Goal: Task Accomplishment & Management: Manage account settings

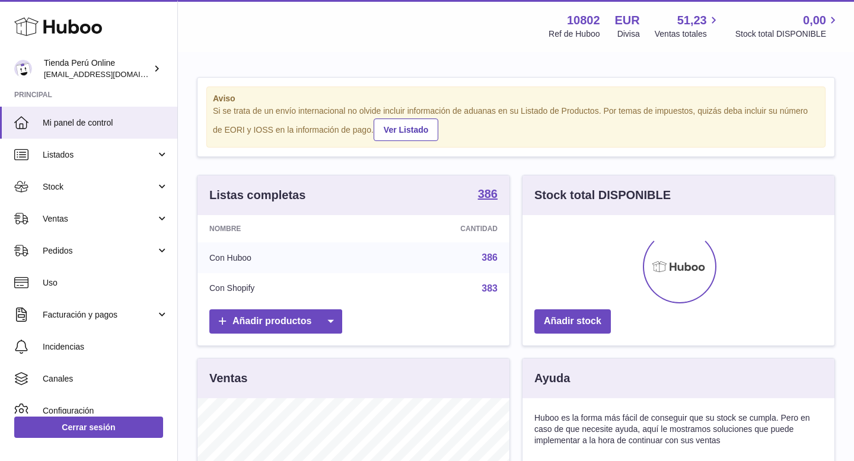
scroll to position [185, 312]
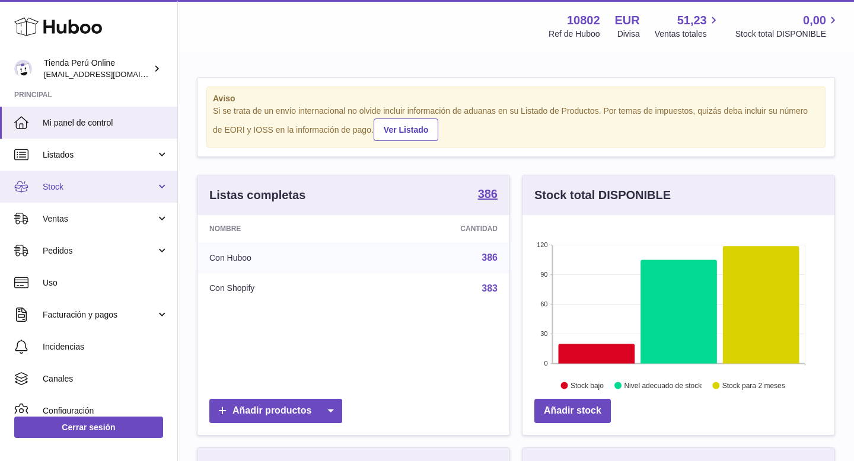
click at [98, 196] on link "Stock" at bounding box center [88, 187] width 177 height 32
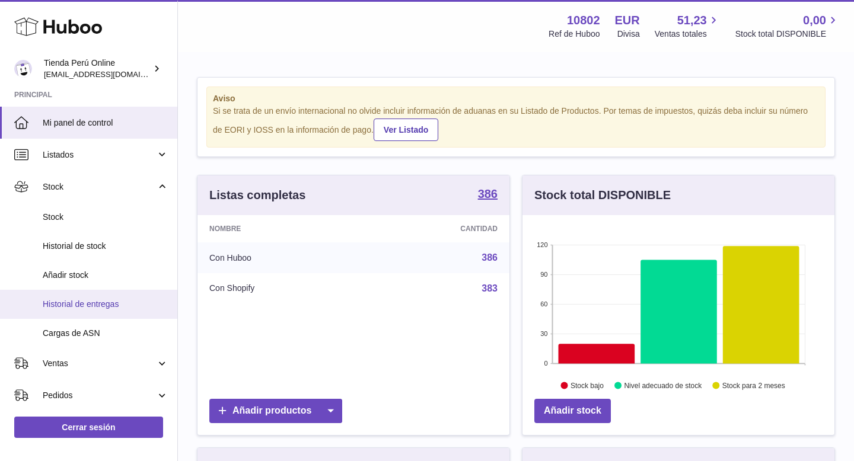
click at [119, 297] on link "Historial de entregas" at bounding box center [88, 304] width 177 height 29
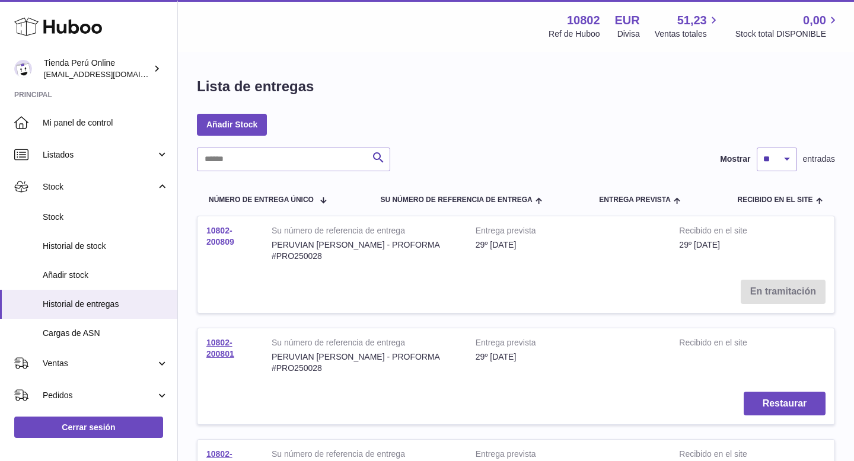
click at [231, 239] on link "10802-200809" at bounding box center [220, 236] width 28 height 21
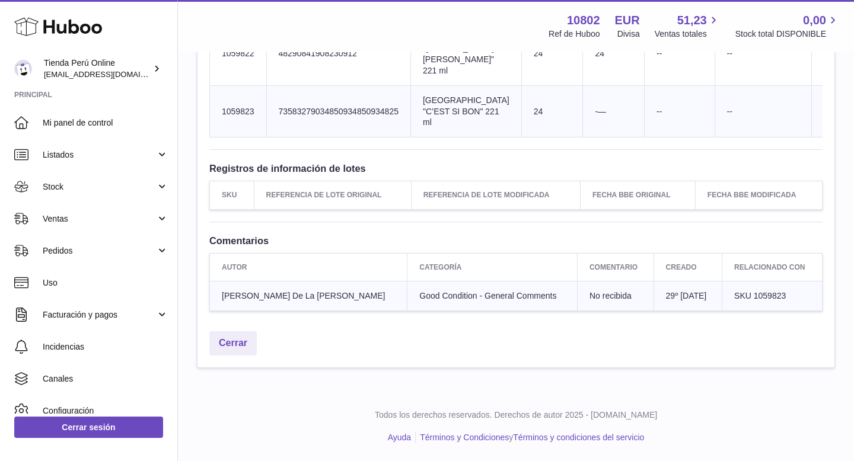
scroll to position [1220, 0]
drag, startPoint x: 742, startPoint y: 325, endPoint x: 776, endPoint y: 326, distance: 33.2
click at [776, 311] on td "SKU 1059823" at bounding box center [772, 296] width 100 height 30
copy span "1059823"
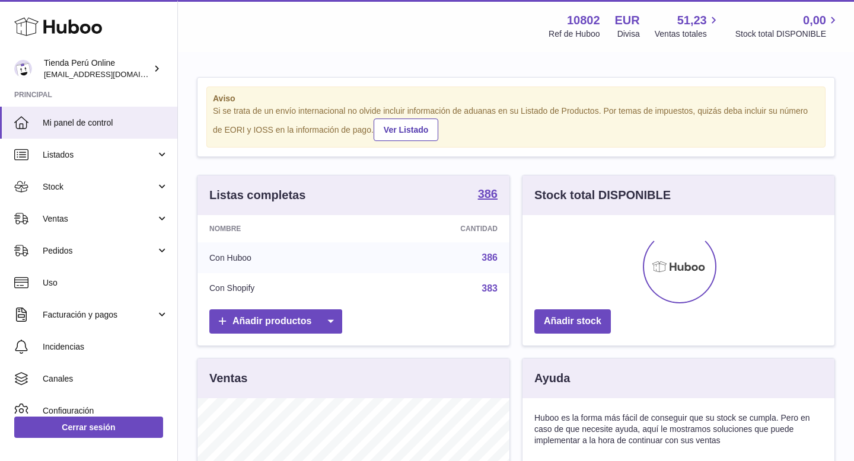
scroll to position [185, 312]
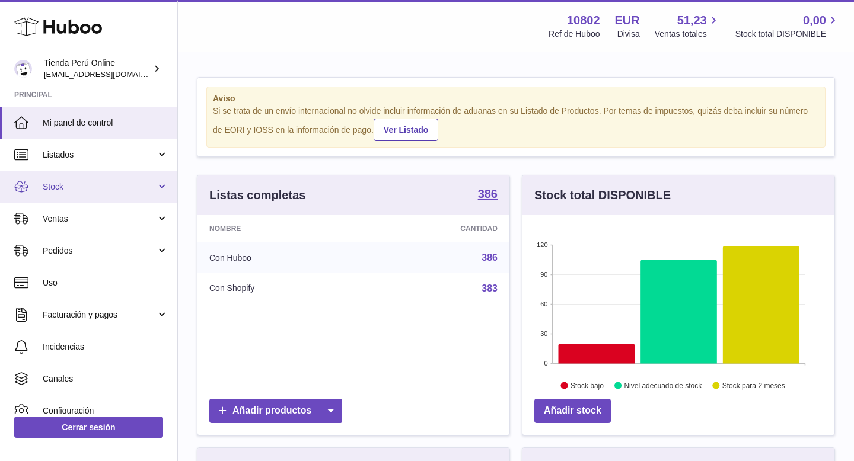
click at [110, 197] on link "Stock" at bounding box center [88, 187] width 177 height 32
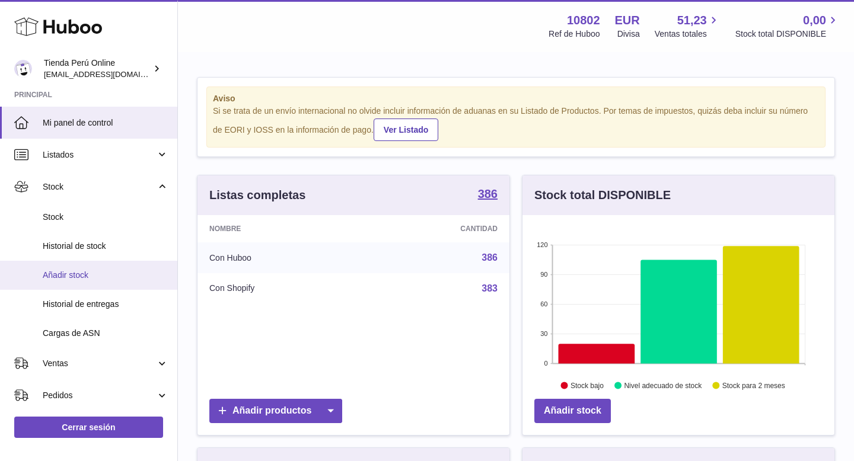
click at [112, 264] on link "Añadir stock" at bounding box center [88, 275] width 177 height 29
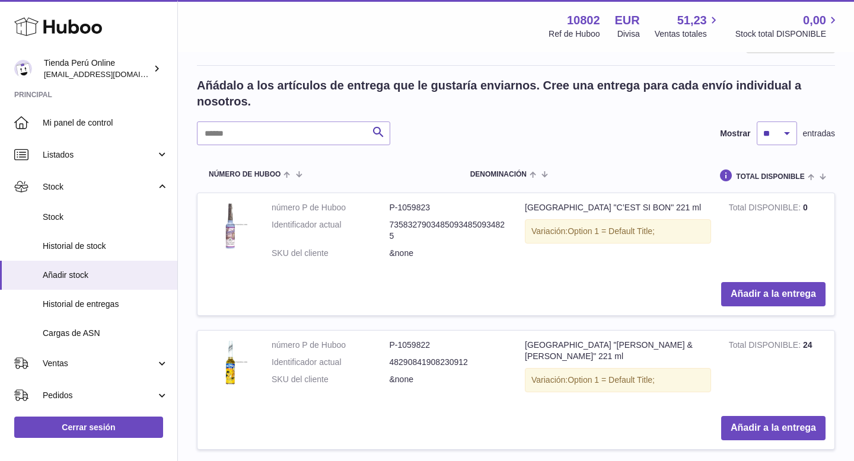
scroll to position [220, 0]
drag, startPoint x: 389, startPoint y: 208, endPoint x: 439, endPoint y: 209, distance: 49.8
click at [439, 209] on dd "P-1059823" at bounding box center [449, 208] width 118 height 11
drag, startPoint x: 390, startPoint y: 208, endPoint x: 435, endPoint y: 208, distance: 44.5
click at [435, 208] on dd "P-1059823" at bounding box center [449, 208] width 118 height 11
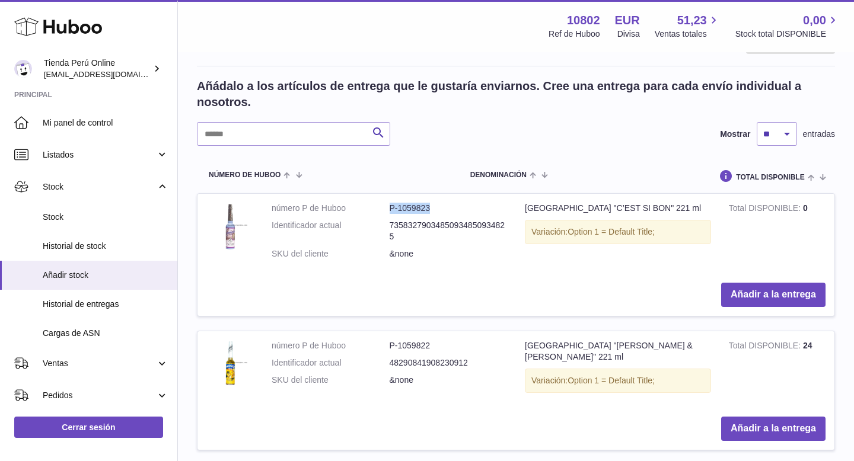
copy dd "P-1059823"
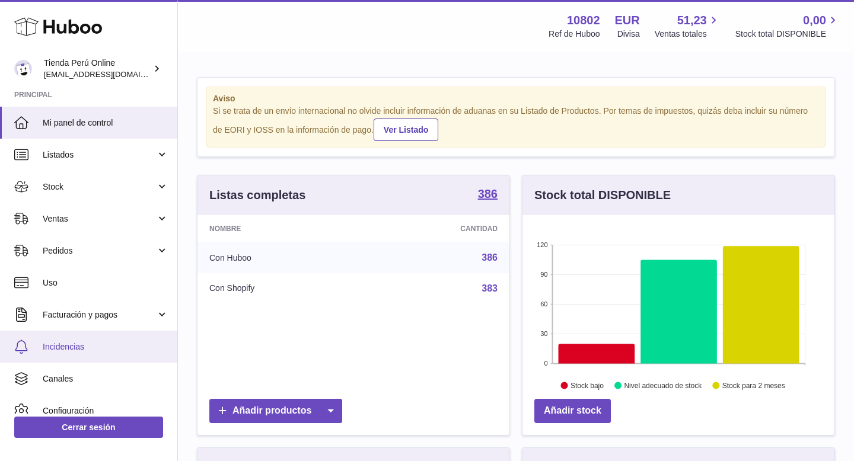
click at [101, 340] on link "Incidencias" at bounding box center [88, 347] width 177 height 32
